Goal: Task Accomplishment & Management: Manage account settings

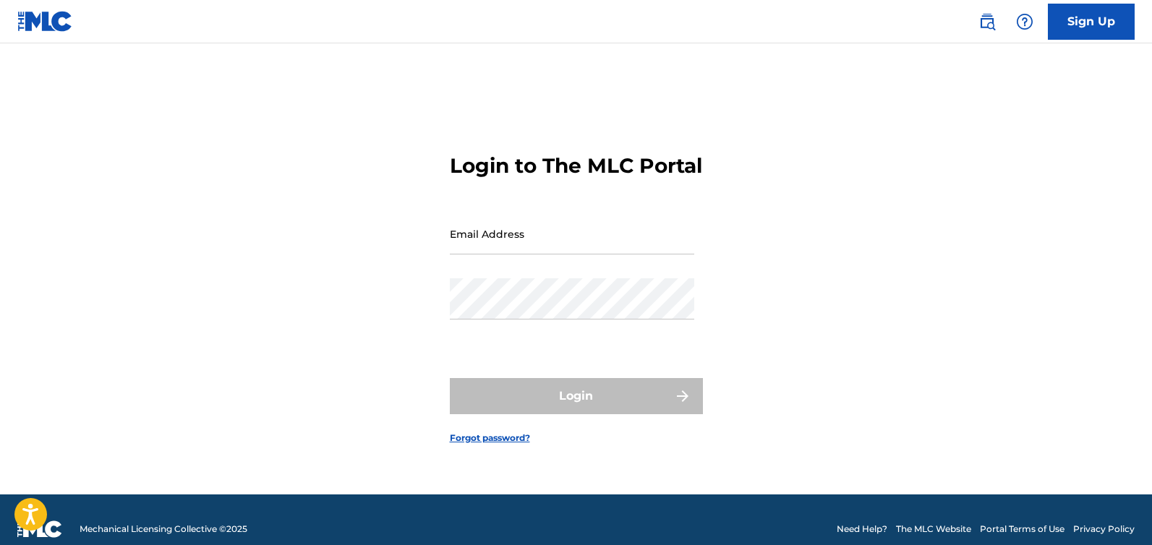
click at [495, 254] on input "Email Address" at bounding box center [572, 233] width 244 height 41
type input "[EMAIL_ADDRESS][DOMAIN_NAME]"
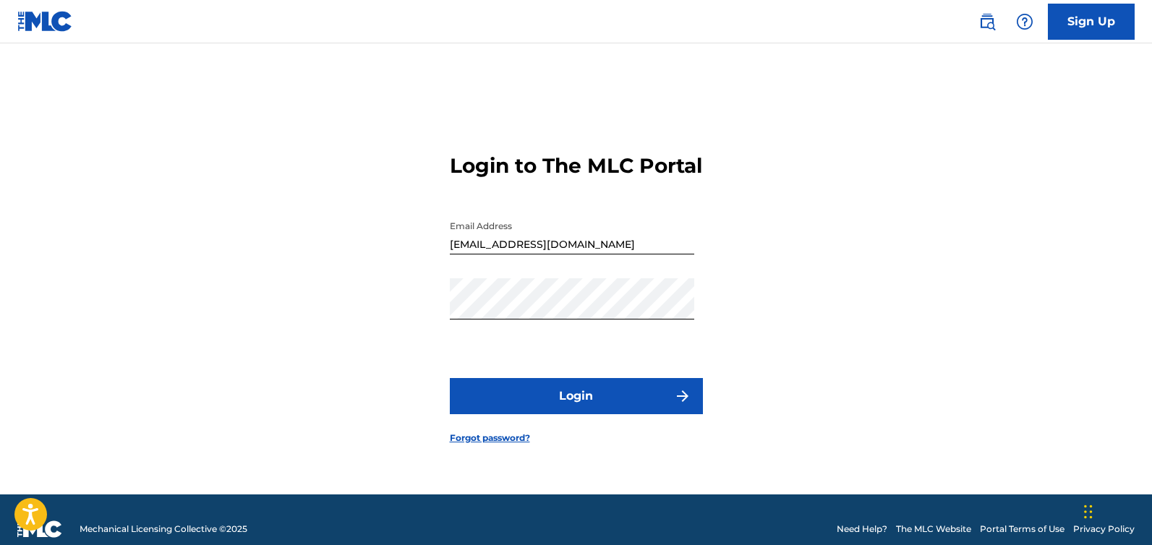
click at [549, 403] on button "Login" at bounding box center [576, 396] width 253 height 36
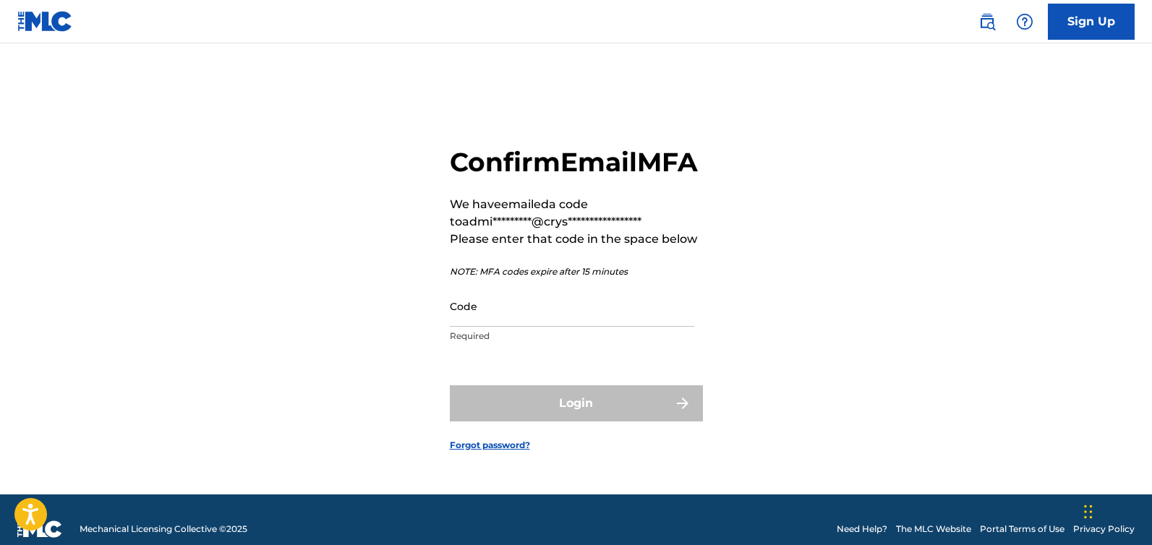
click at [526, 323] on input "Code" at bounding box center [572, 306] width 244 height 41
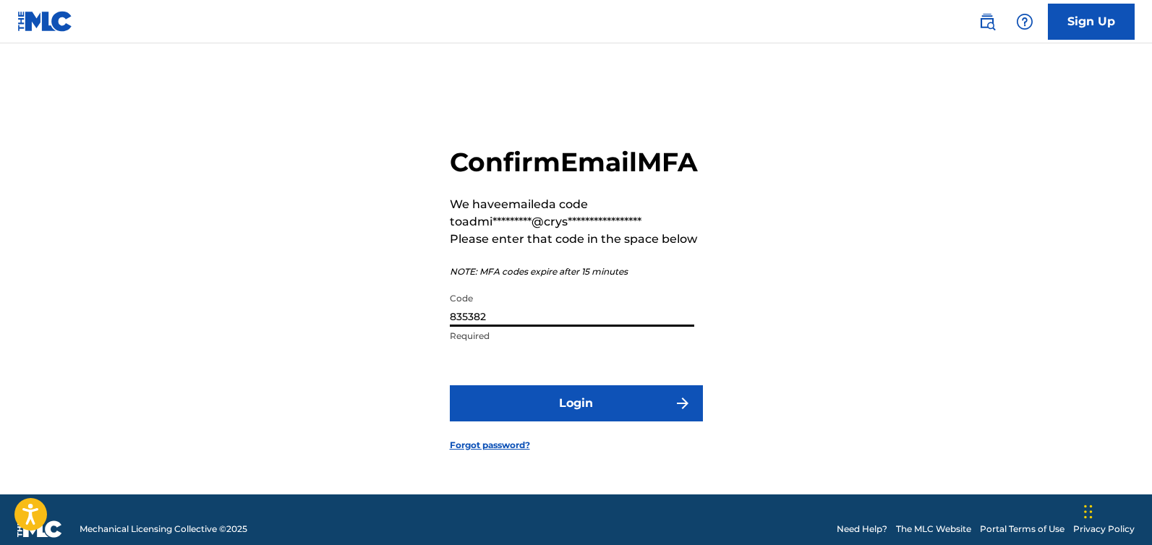
type input "835382"
click at [579, 421] on button "Login" at bounding box center [576, 403] width 253 height 36
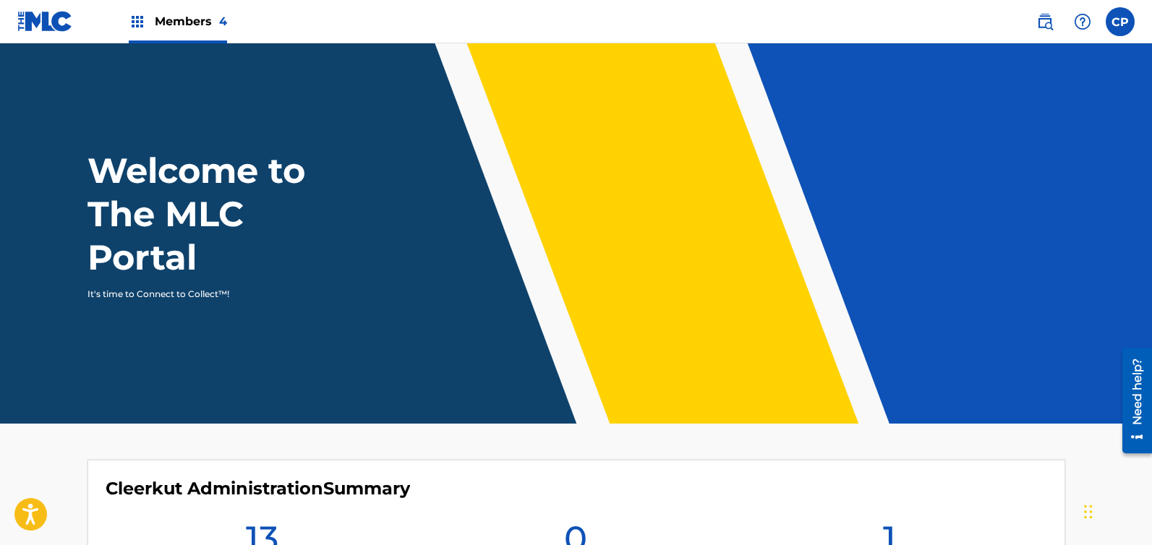
scroll to position [258, 0]
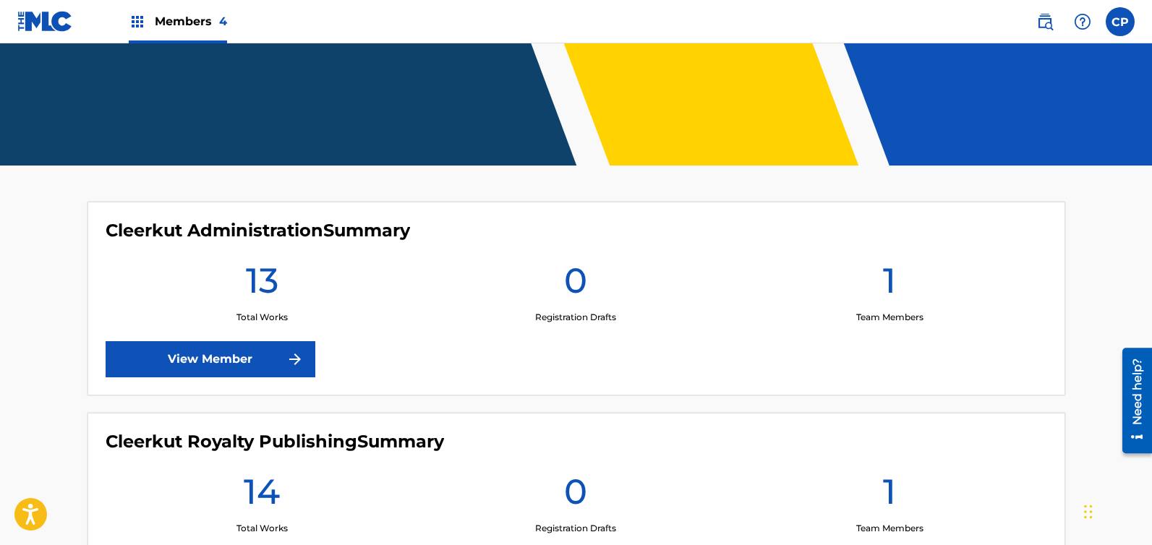
click at [252, 360] on link "View Member" at bounding box center [211, 359] width 210 height 36
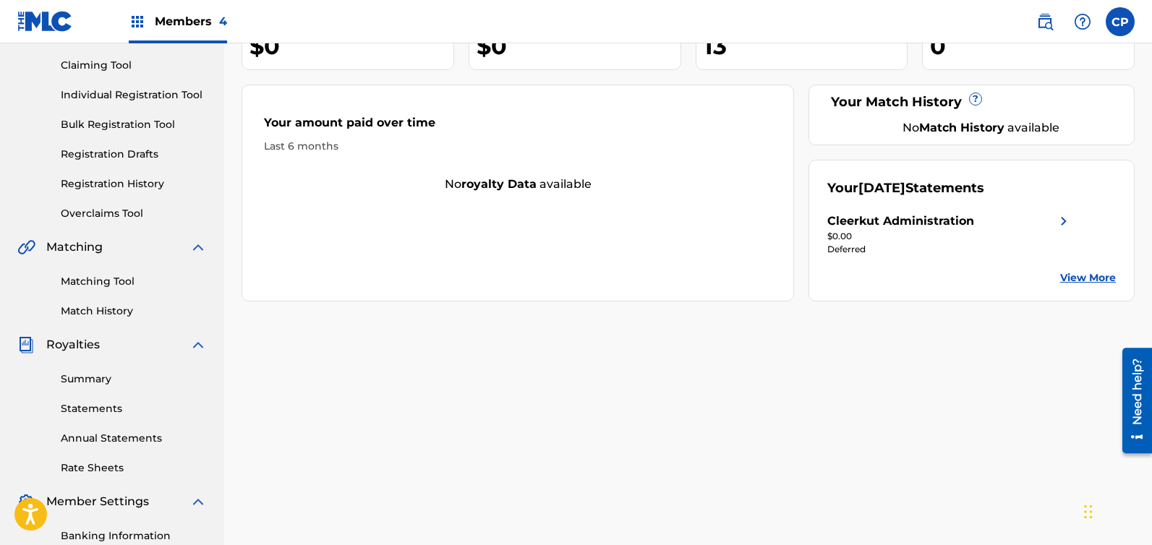
scroll to position [192, 0]
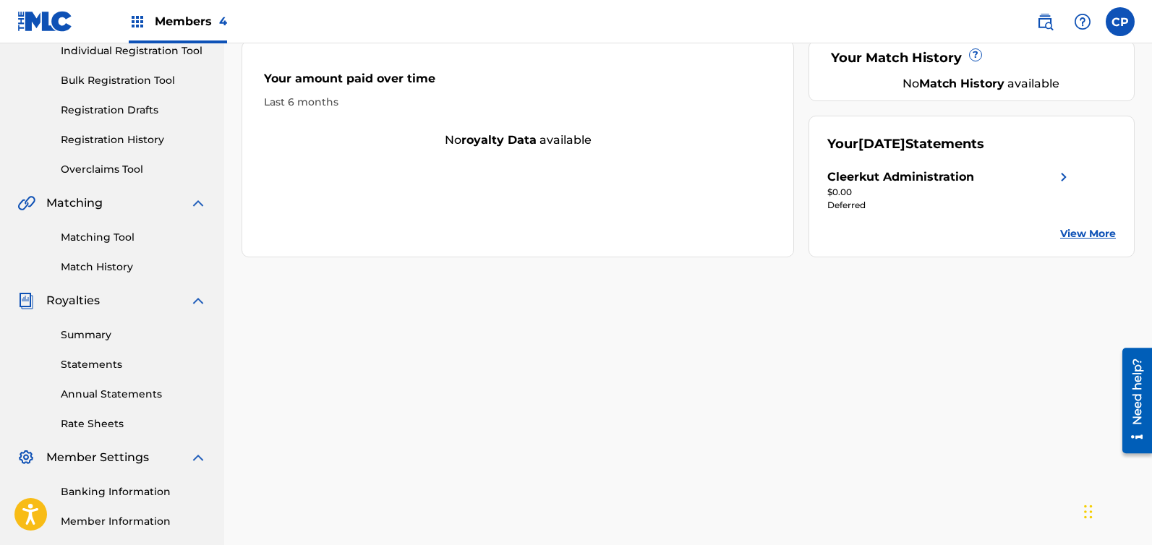
click at [94, 366] on link "Statements" at bounding box center [134, 364] width 146 height 15
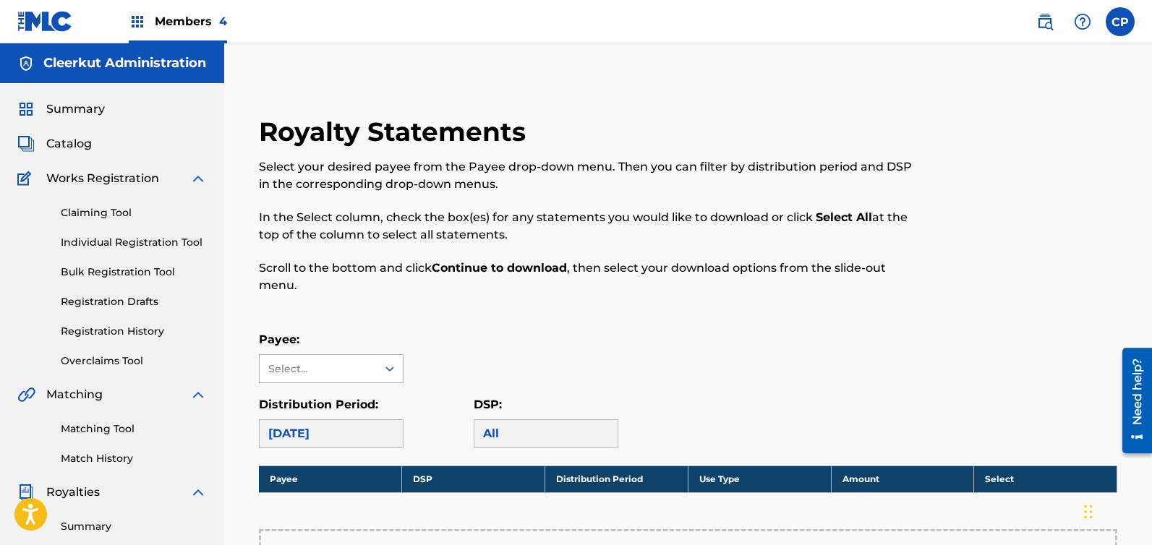
scroll to position [201, 0]
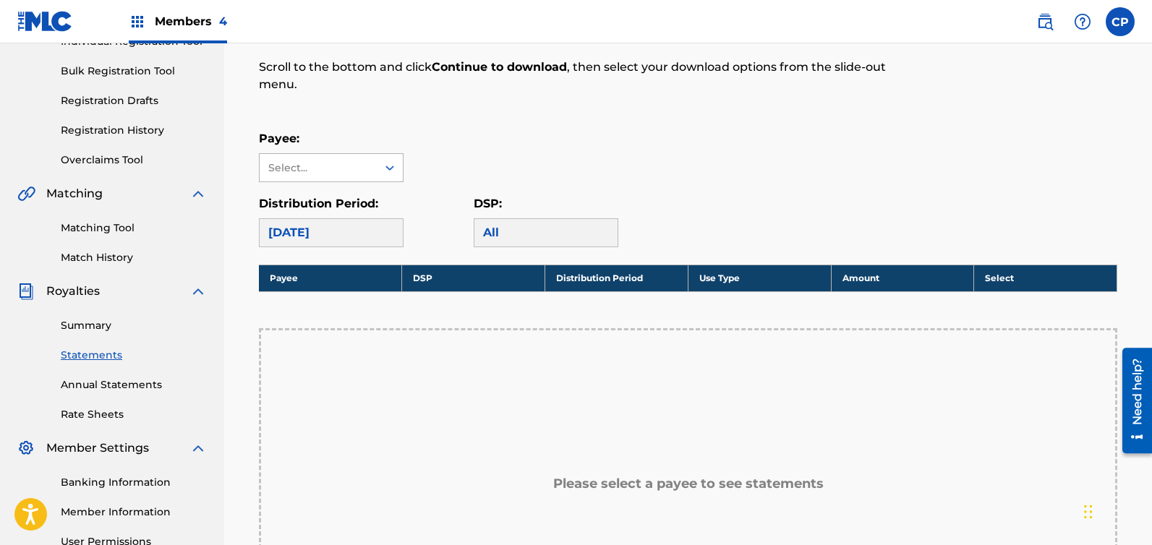
click at [341, 166] on div "Select..." at bounding box center [317, 167] width 98 height 15
click at [307, 209] on div "Cleerkut Administration" at bounding box center [331, 208] width 143 height 53
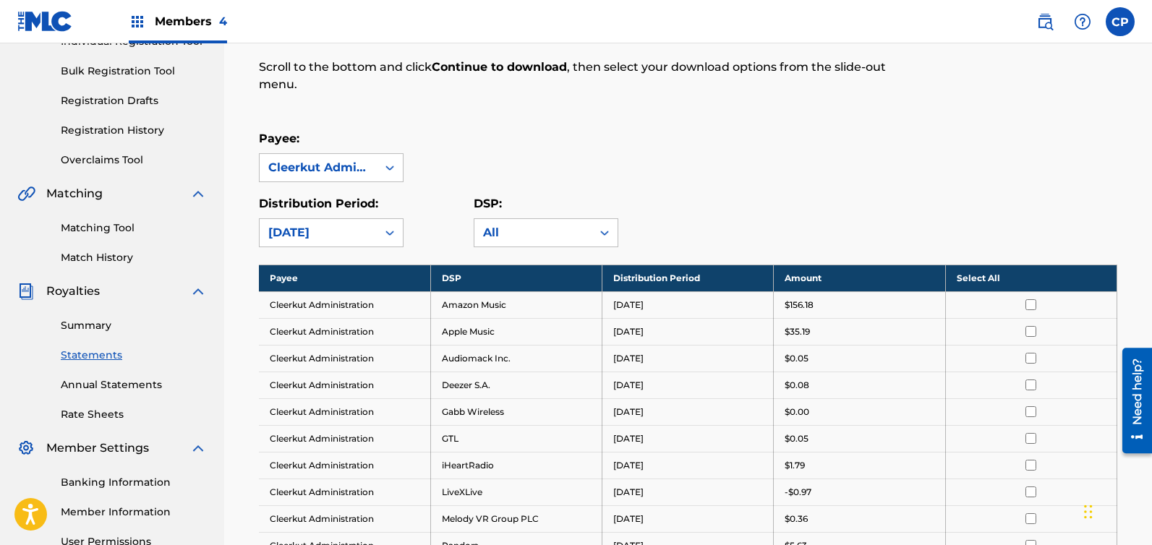
click at [74, 323] on link "Summary" at bounding box center [134, 325] width 146 height 15
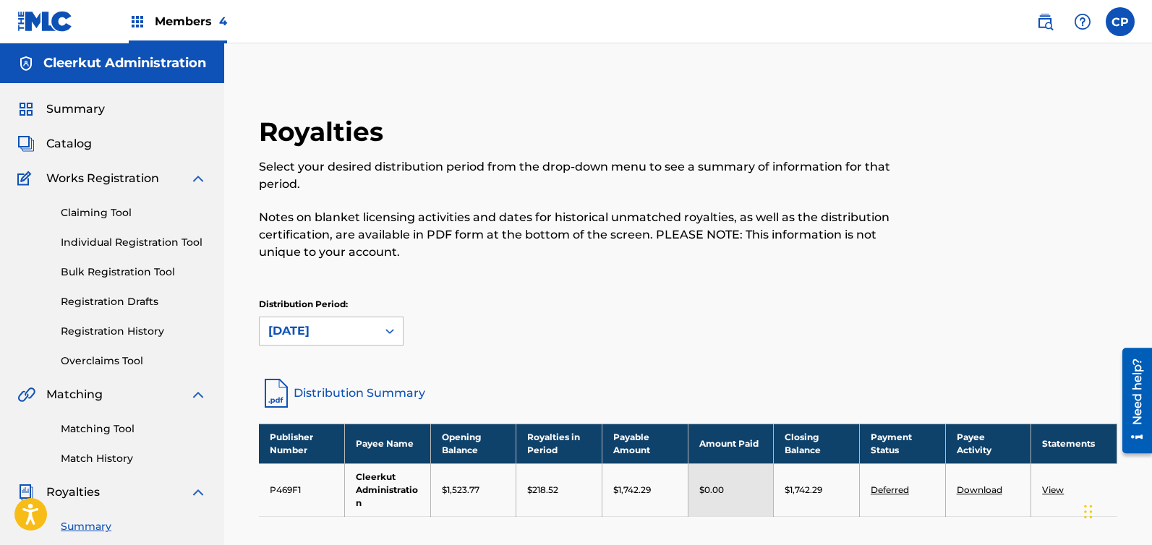
scroll to position [351, 0]
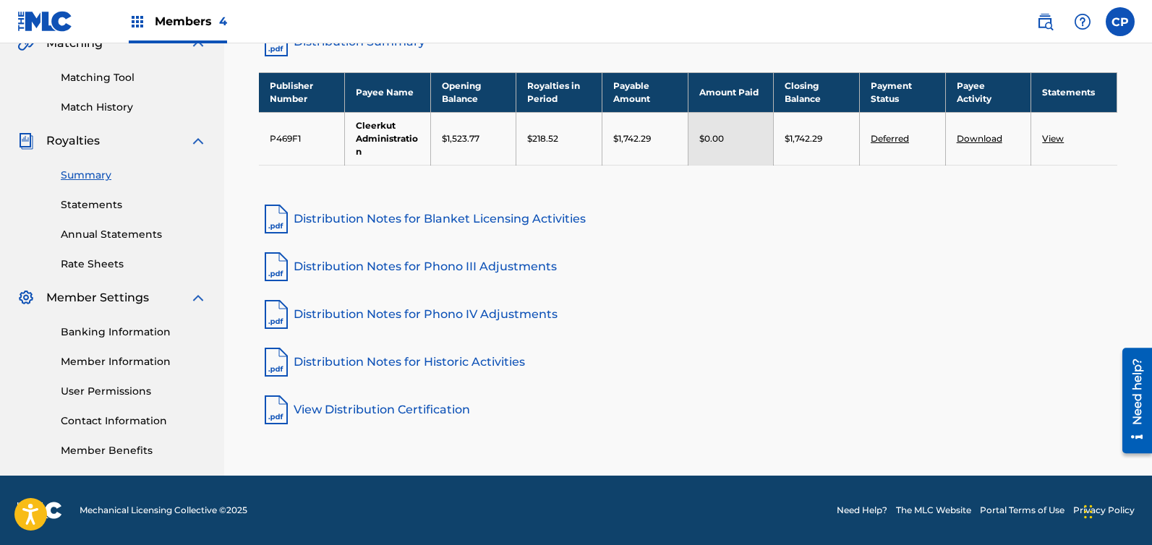
click at [119, 331] on link "Banking Information" at bounding box center [134, 332] width 146 height 15
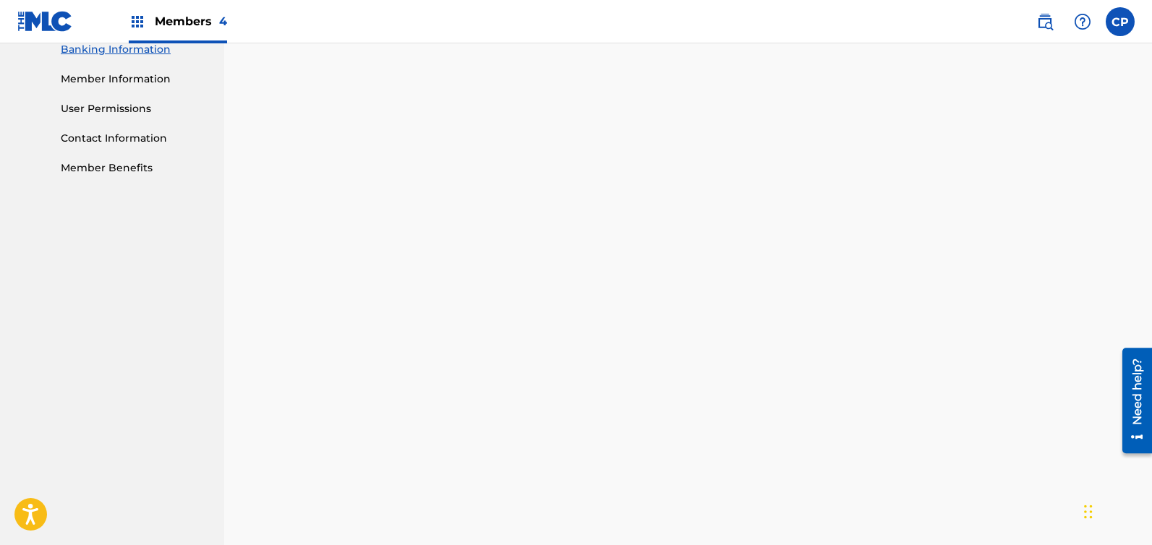
scroll to position [443, 0]
